Goal: Find contact information: Find contact information

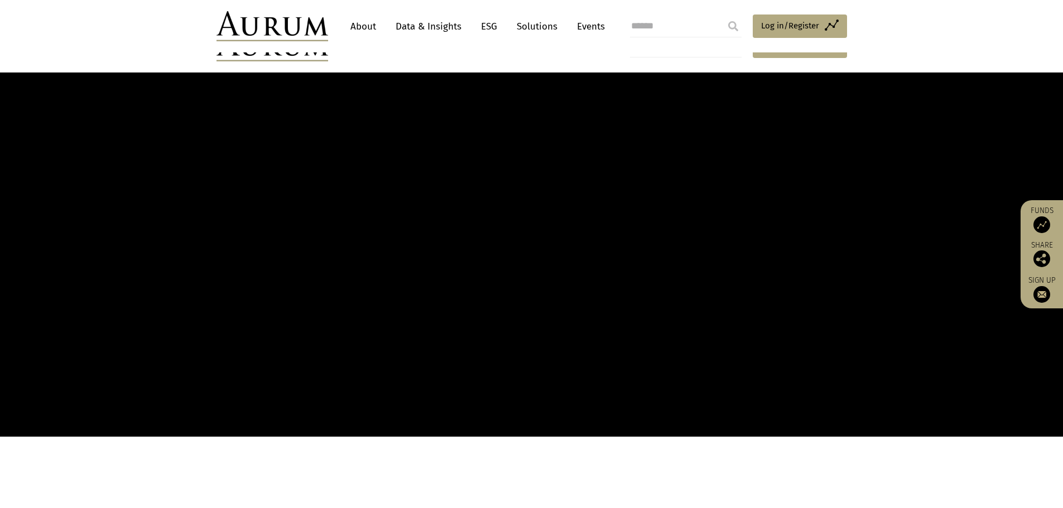
scroll to position [1051, 0]
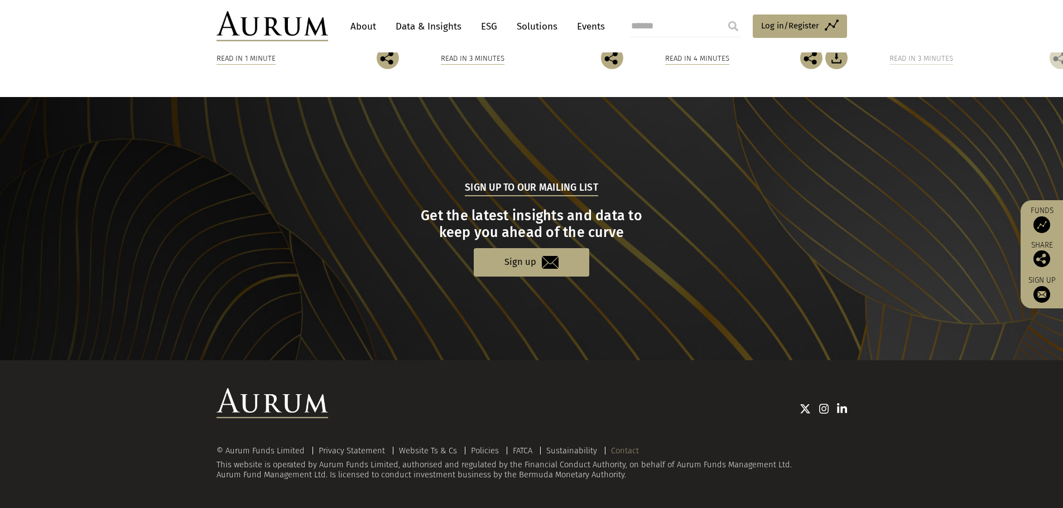
click at [627, 449] on link "Contact" at bounding box center [625, 451] width 28 height 10
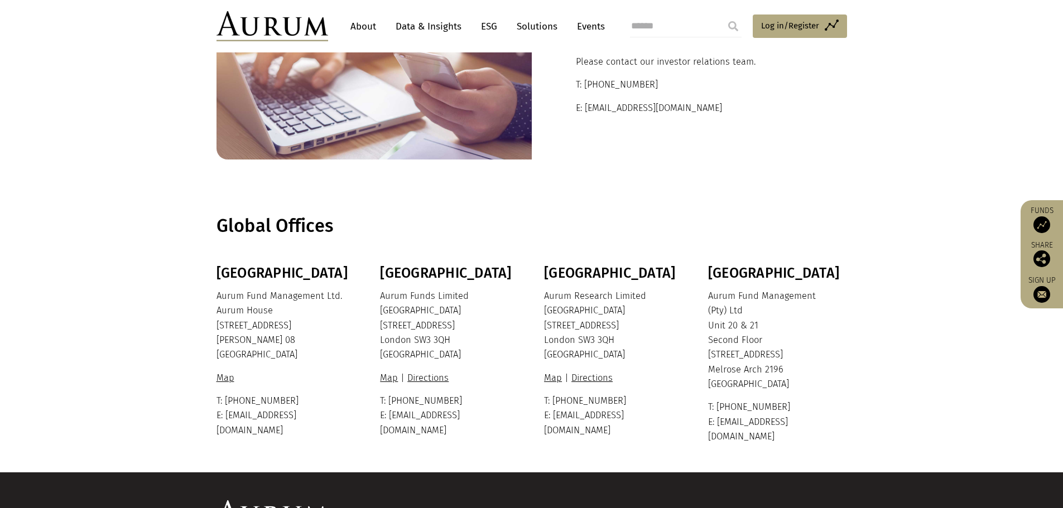
scroll to position [167, 0]
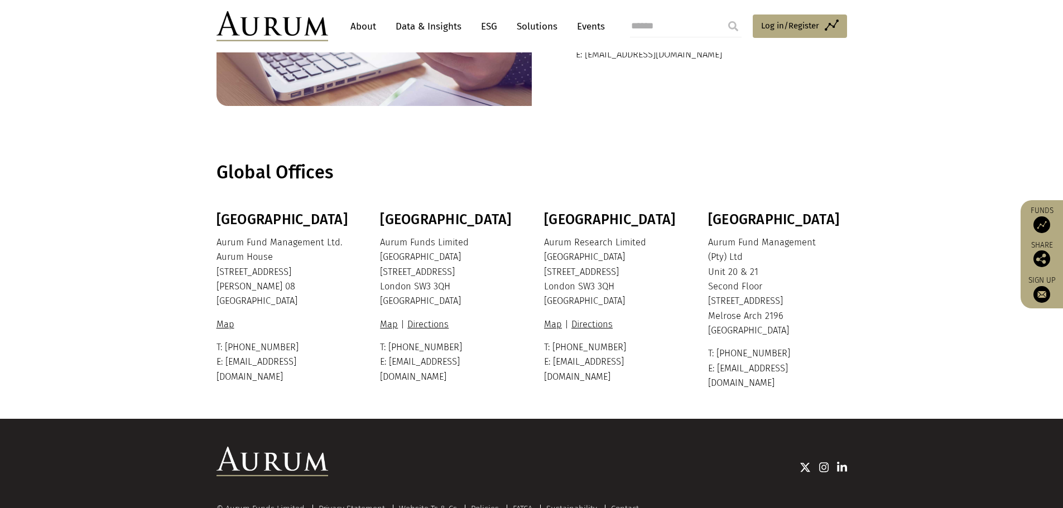
drag, startPoint x: 545, startPoint y: 242, endPoint x: 617, endPoint y: 291, distance: 87.9
click at [617, 291] on p "Aurum Research Limited Ixworth House 37 Ixworth Place London SW3 3QH United Kin…" at bounding box center [612, 272] width 136 height 74
copy p "Aurum Research Limited Ixworth House 37 Ixworth Place London SW3 3QH"
